Goal: Book appointment/travel/reservation

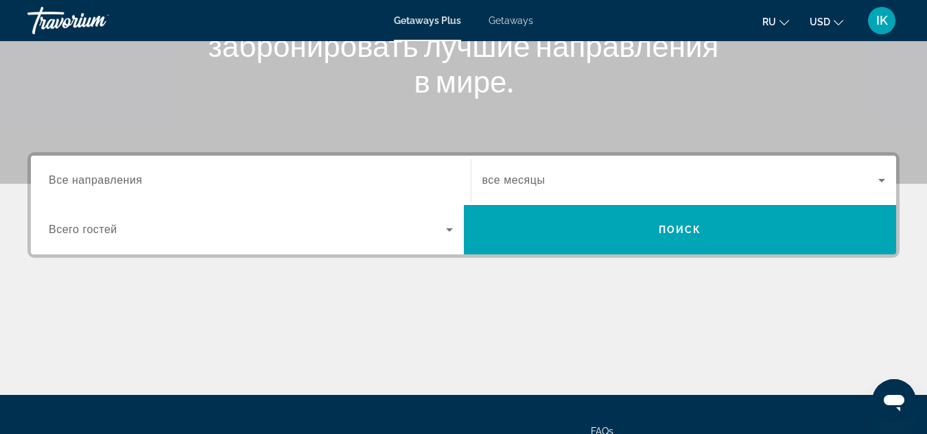
scroll to position [237, 0]
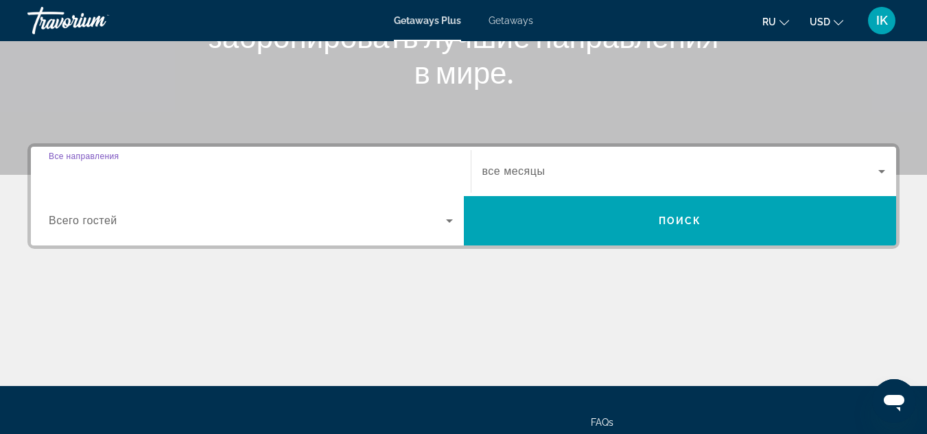
click at [82, 165] on input "Destination Все направления" at bounding box center [251, 172] width 404 height 16
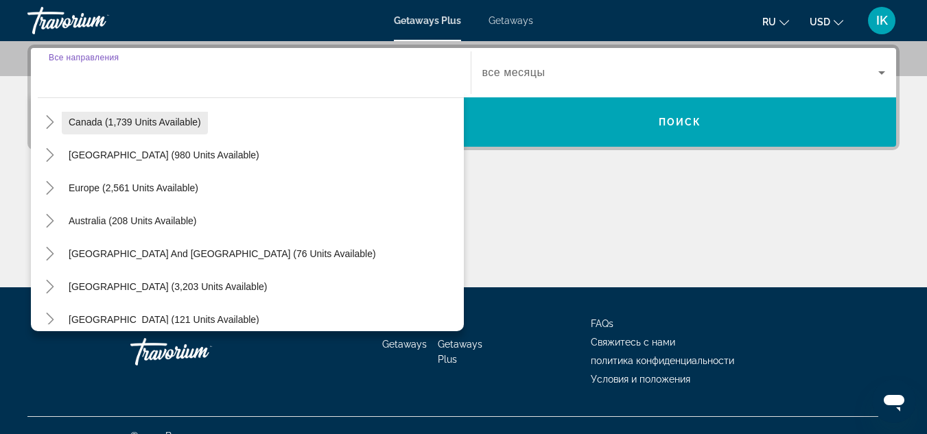
scroll to position [112, 0]
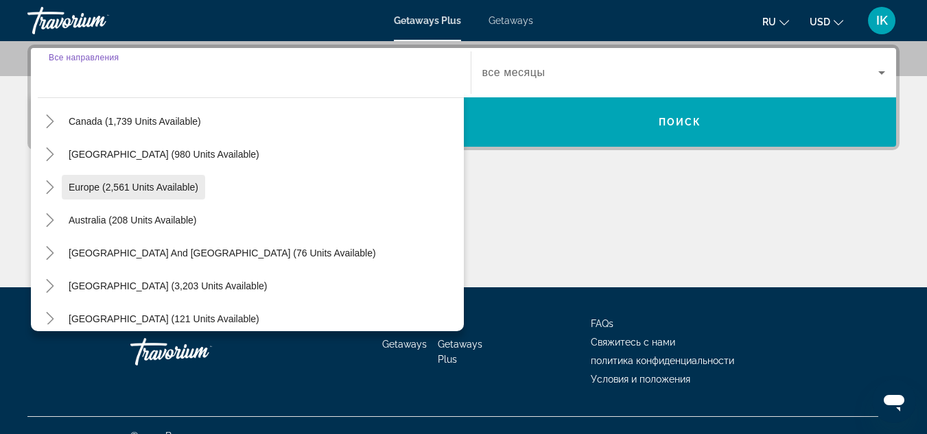
click at [106, 190] on span "Europe (2,561 units available)" at bounding box center [134, 187] width 130 height 11
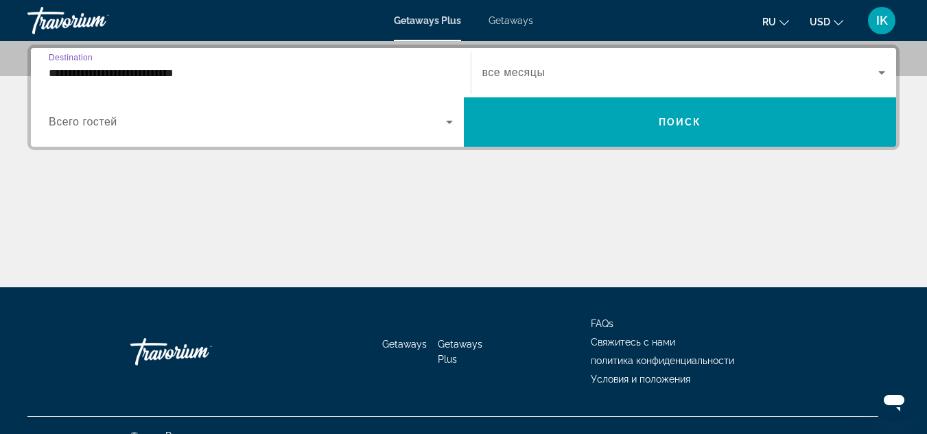
click at [141, 75] on input "**********" at bounding box center [251, 73] width 404 height 16
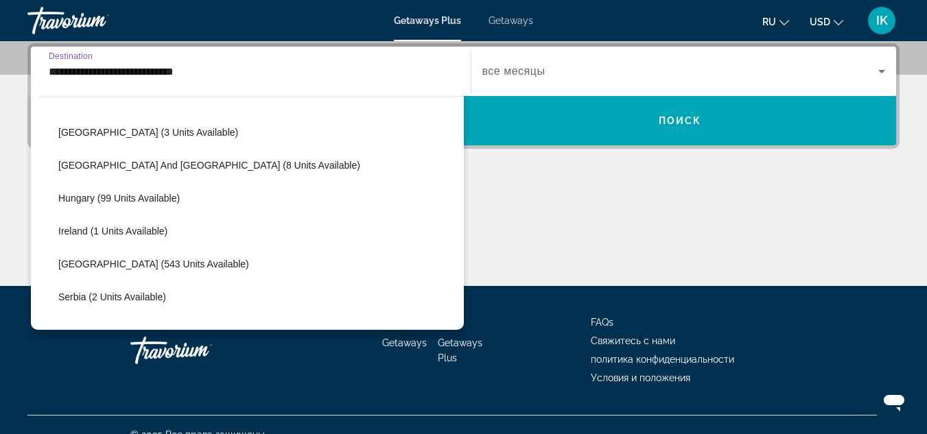
scroll to position [397, 0]
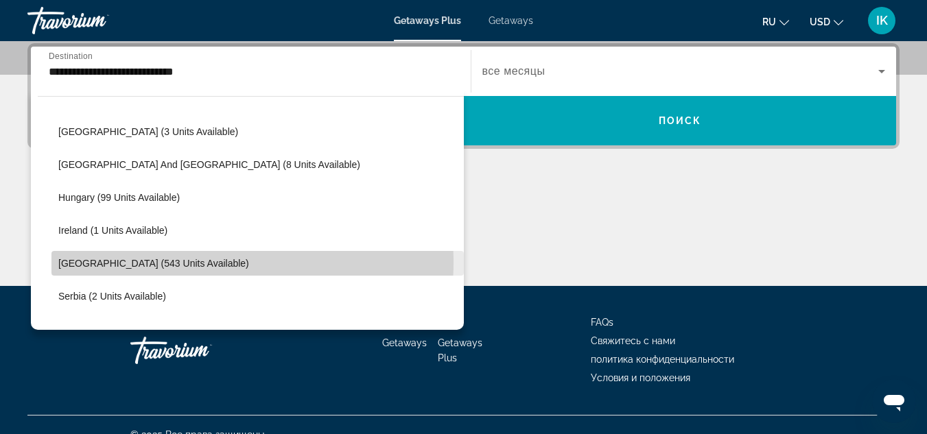
click at [119, 261] on span "[GEOGRAPHIC_DATA] (543 units available)" at bounding box center [153, 263] width 191 height 11
type input "**********"
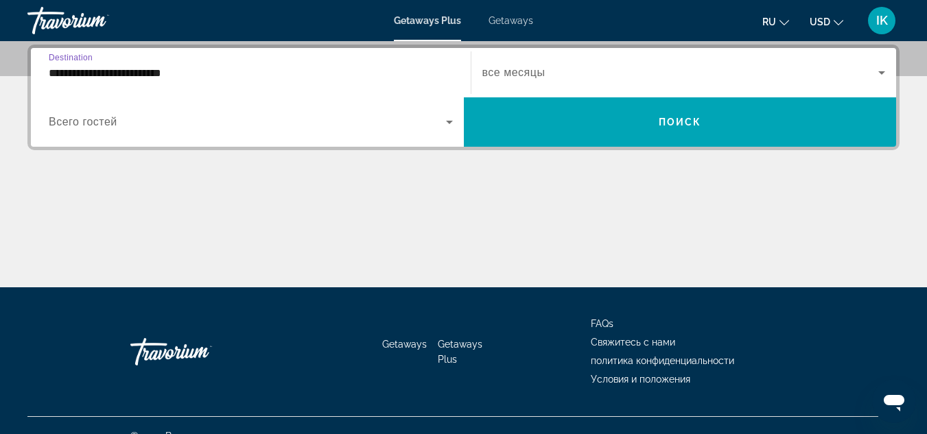
click at [112, 127] on span "Всего гостей" at bounding box center [83, 122] width 69 height 12
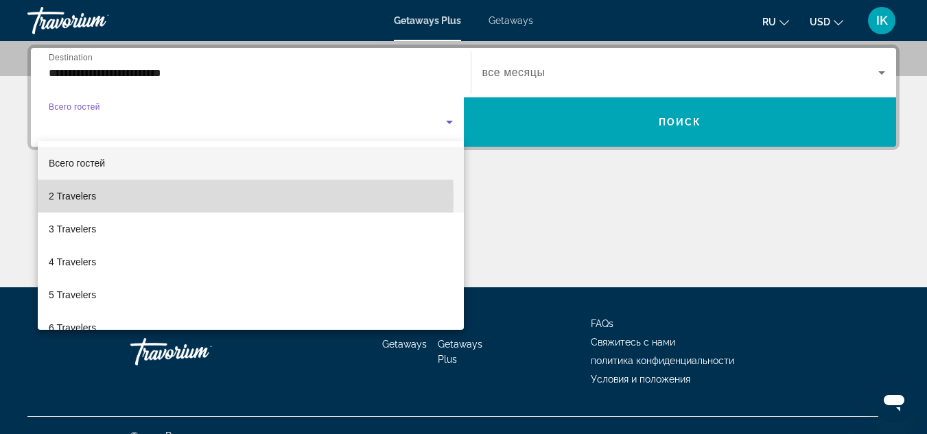
click at [104, 198] on mat-option "2 Travelers" at bounding box center [251, 196] width 426 height 33
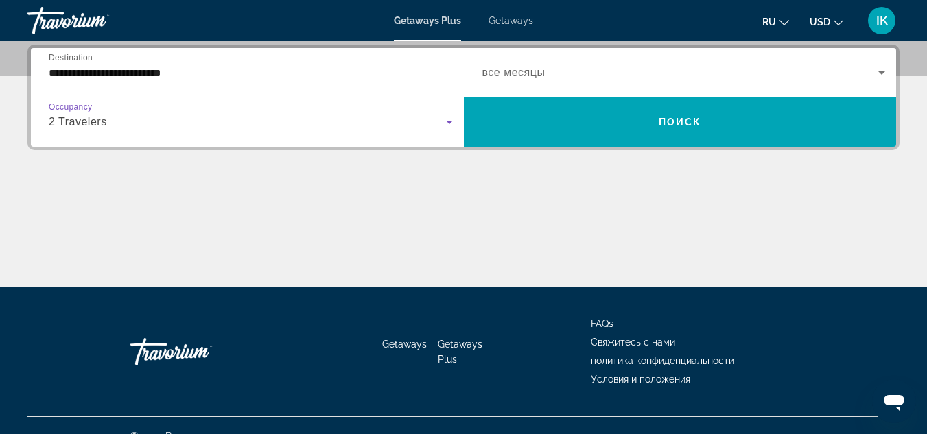
click at [541, 71] on span "все месяцы" at bounding box center [513, 73] width 63 height 12
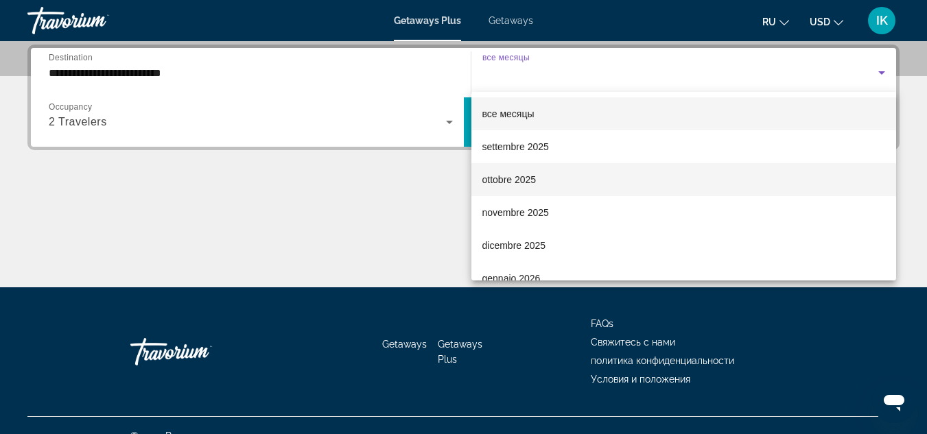
click at [497, 174] on span "ottobre 2025" at bounding box center [509, 179] width 54 height 16
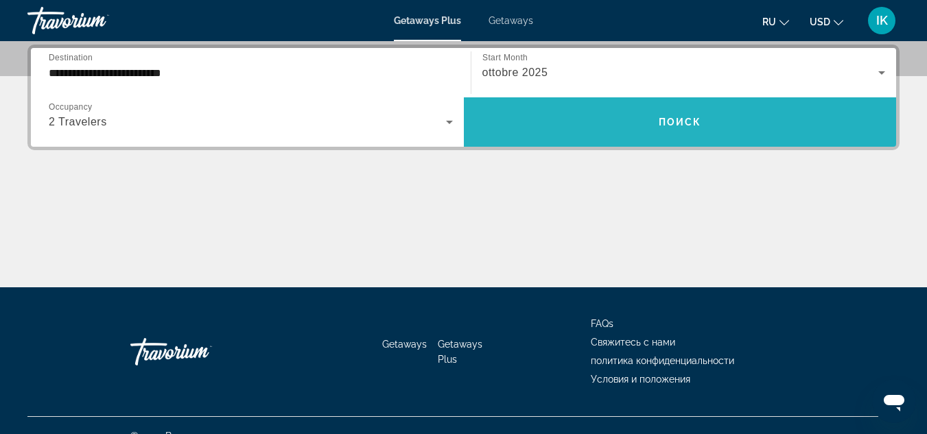
click at [557, 126] on span "Search widget" at bounding box center [680, 122] width 433 height 33
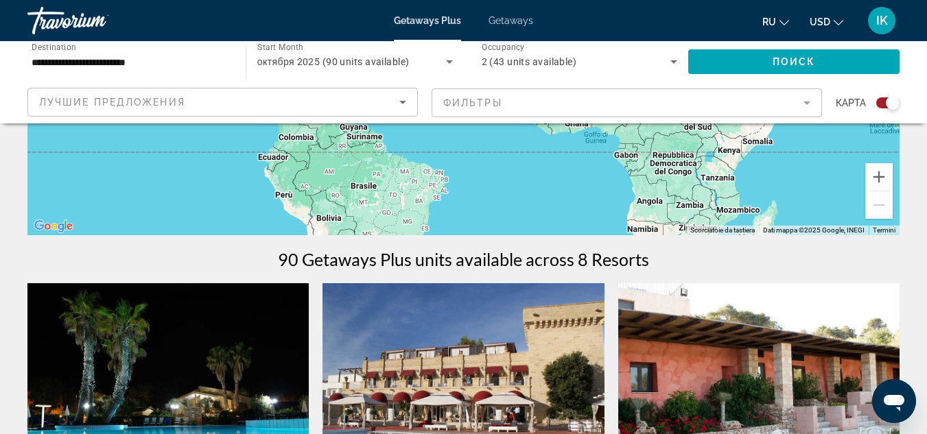
scroll to position [313, 0]
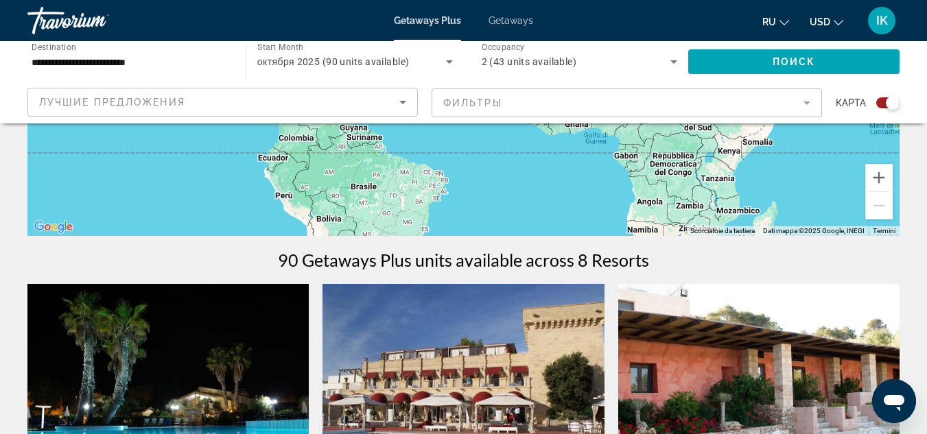
click at [505, 22] on span "Getaways" at bounding box center [510, 20] width 45 height 11
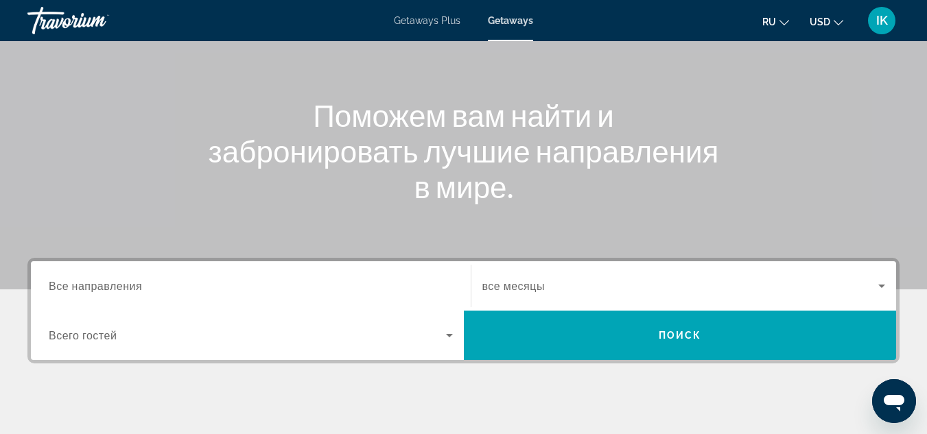
scroll to position [123, 0]
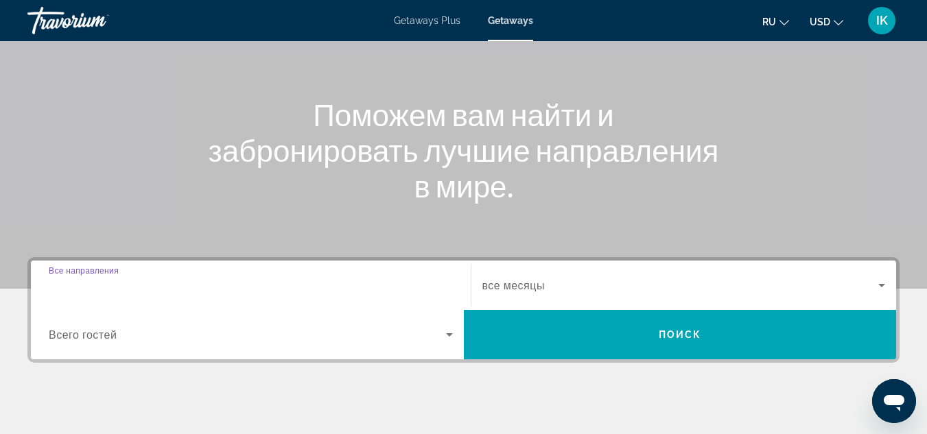
click at [171, 280] on input "Destination Все направления" at bounding box center [251, 286] width 404 height 16
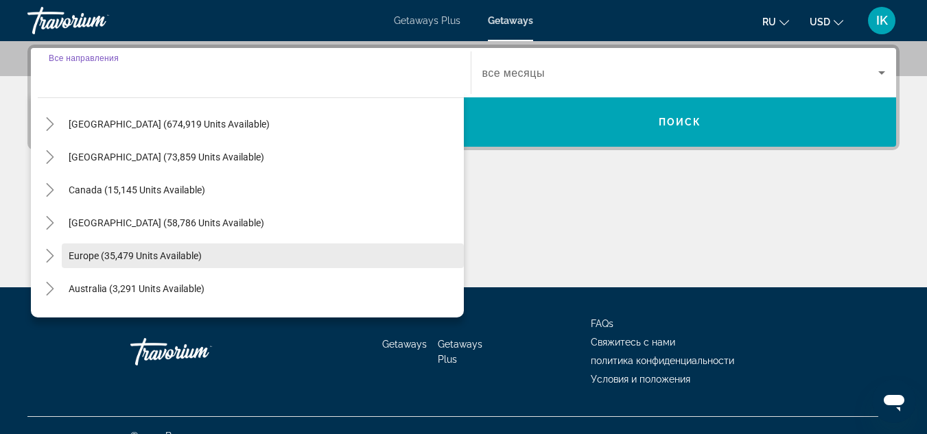
scroll to position [31, 0]
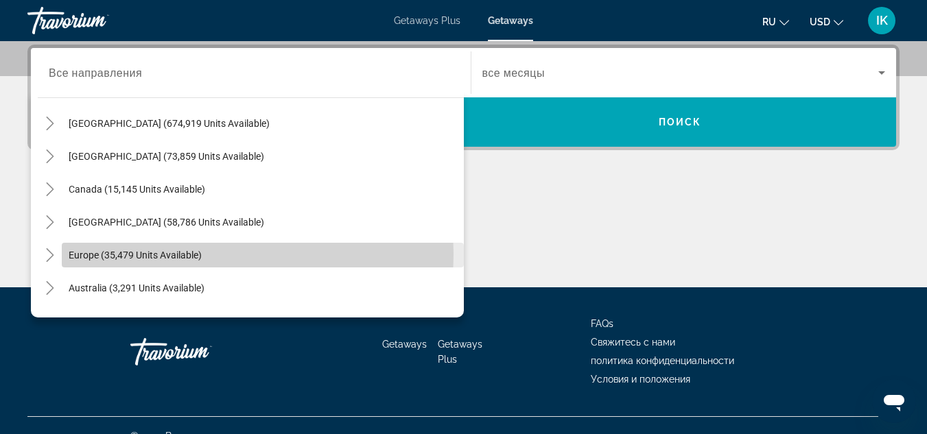
click at [145, 254] on span "Europe (35,479 units available)" at bounding box center [135, 255] width 133 height 11
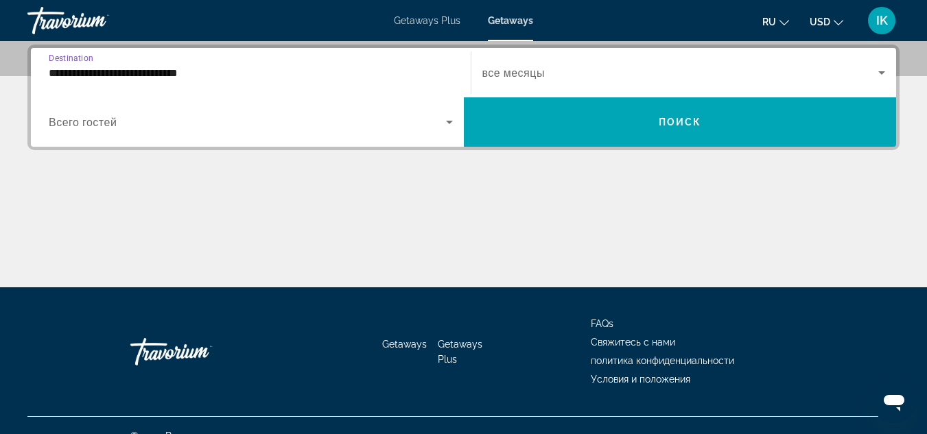
click at [180, 71] on input "**********" at bounding box center [251, 73] width 404 height 16
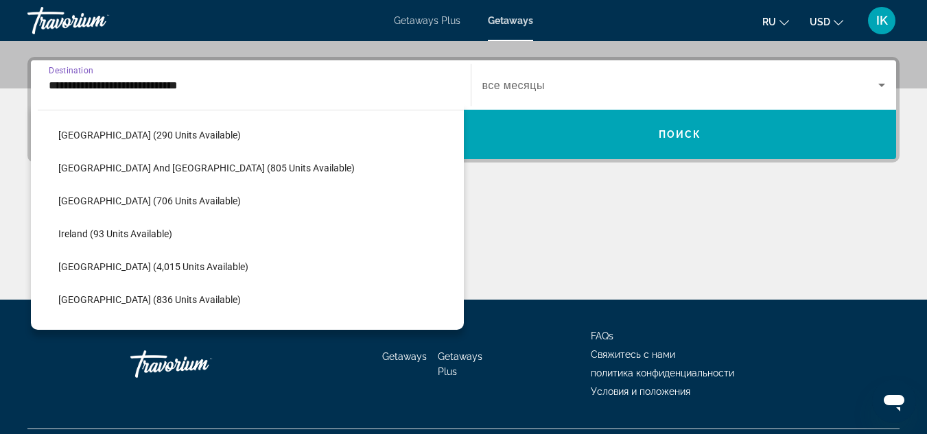
scroll to position [427, 0]
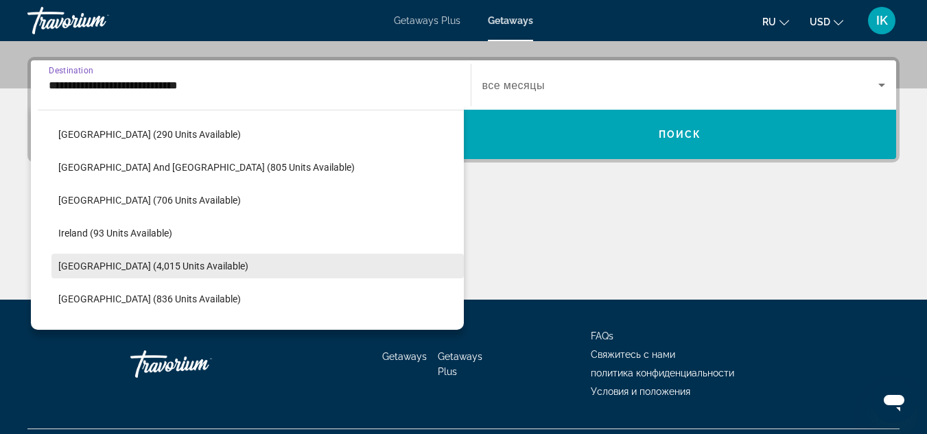
click at [132, 266] on span "[GEOGRAPHIC_DATA] (4,015 units available)" at bounding box center [153, 266] width 190 height 11
type input "**********"
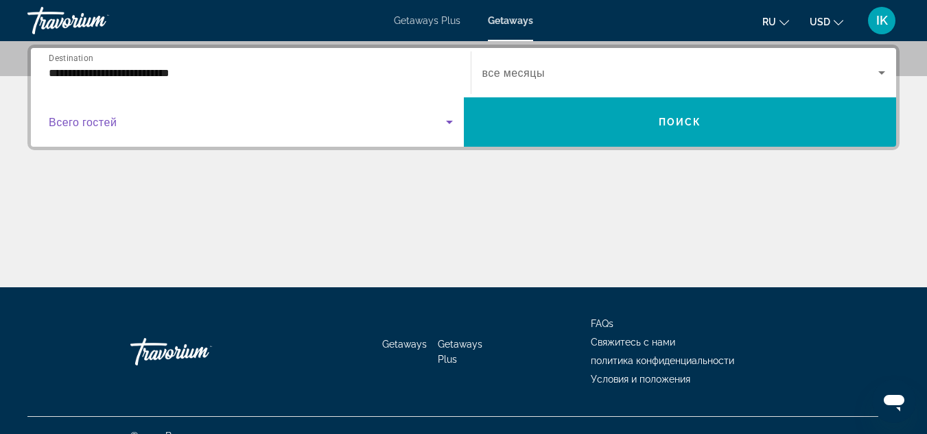
click at [151, 121] on span "Search widget" at bounding box center [247, 122] width 397 height 16
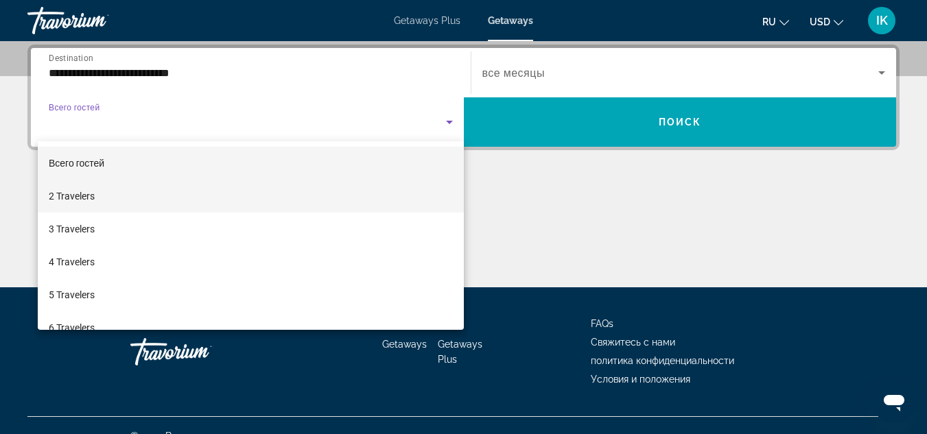
click at [152, 195] on mat-option "2 Travelers" at bounding box center [251, 196] width 426 height 33
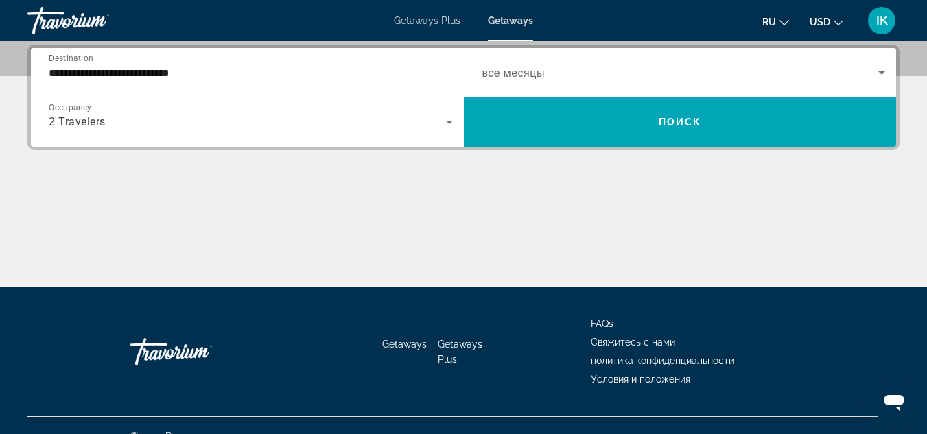
click at [495, 75] on span "все месяцы" at bounding box center [513, 73] width 62 height 13
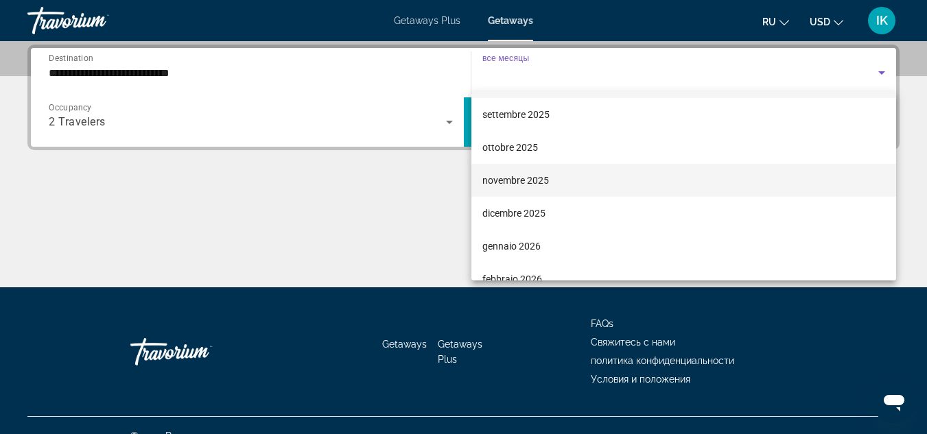
scroll to position [0, 0]
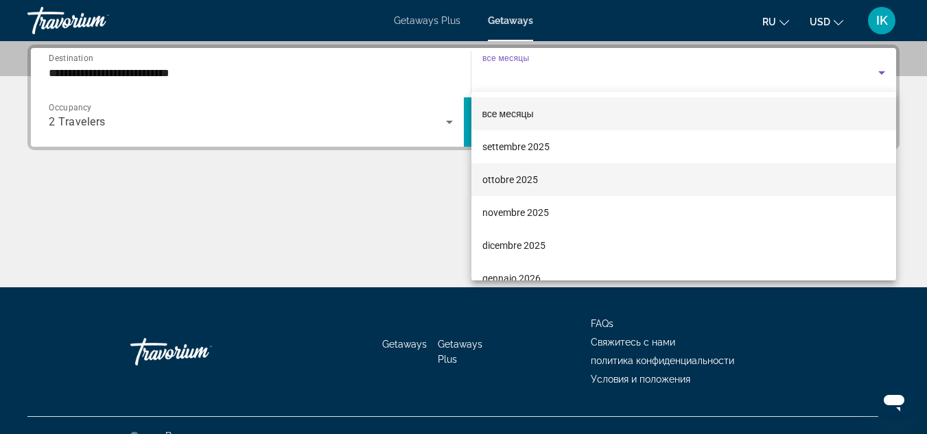
click at [497, 176] on span "ottobre 2025" at bounding box center [510, 179] width 56 height 16
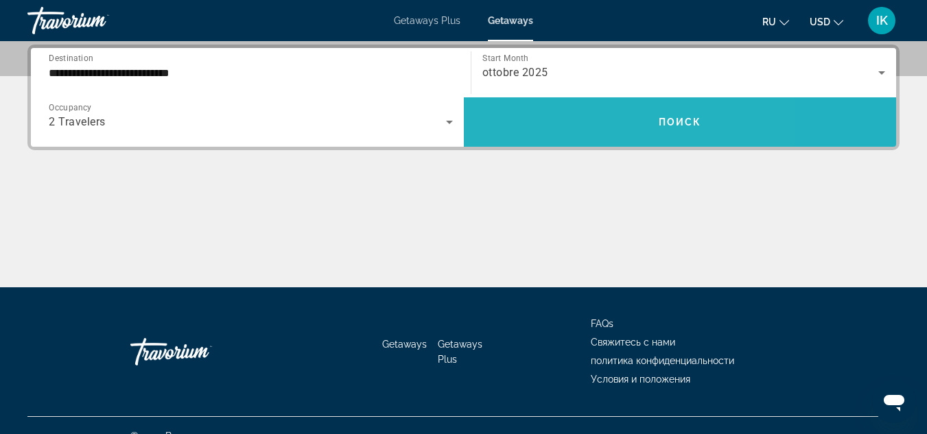
click at [584, 112] on span "Search widget" at bounding box center [680, 122] width 433 height 33
